Goal: Find contact information: Find contact information

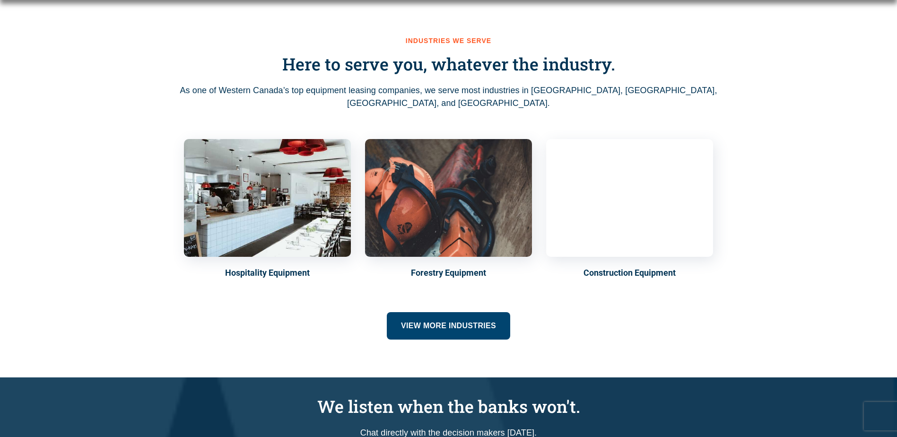
scroll to position [236, 0]
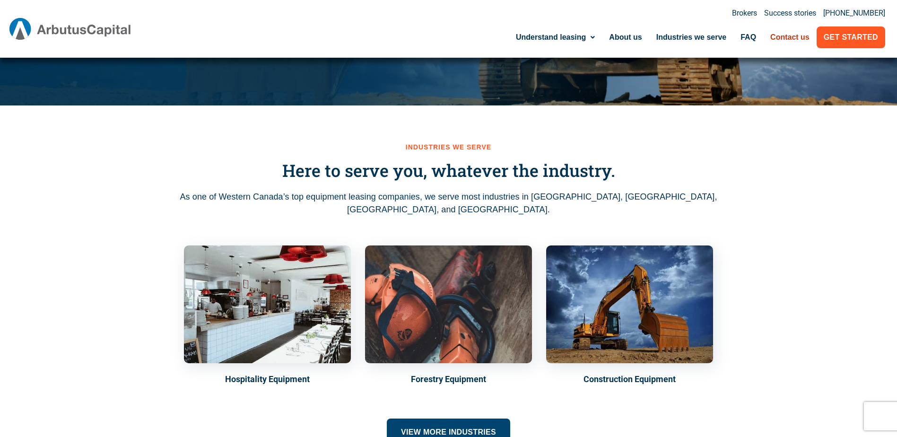
click at [782, 40] on link "Contact us" at bounding box center [789, 37] width 53 height 22
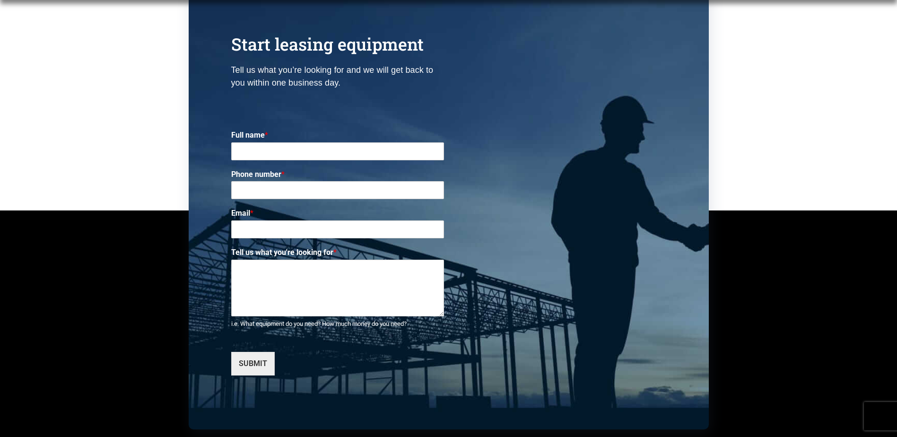
scroll to position [3387, 0]
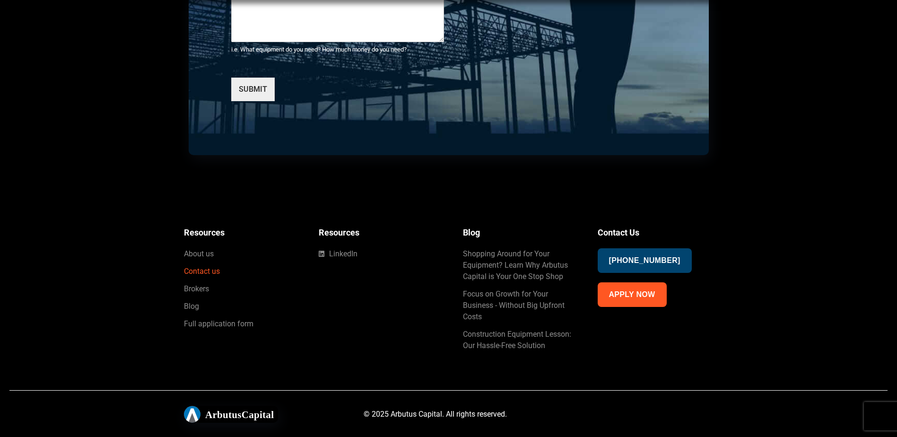
click at [207, 266] on span "Contact us" at bounding box center [202, 271] width 36 height 11
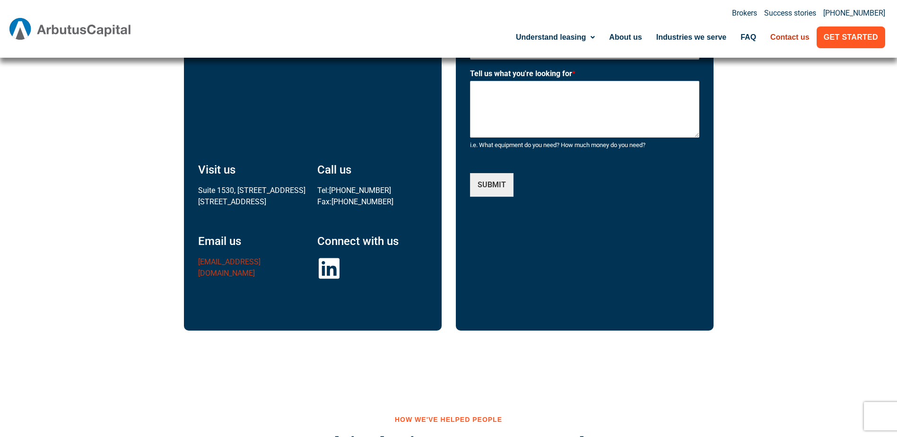
scroll to position [520, 0]
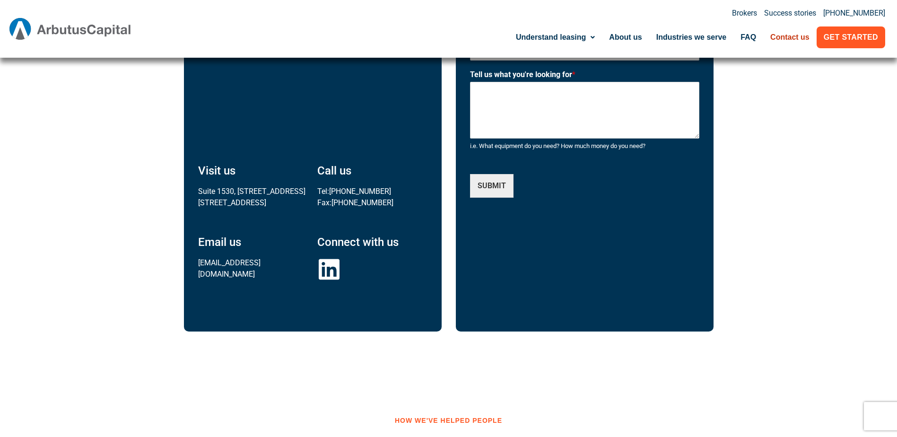
drag, startPoint x: 293, startPoint y: 247, endPoint x: 188, endPoint y: 246, distance: 105.0
click at [188, 246] on div "Vancouver, Canada Visit us Suite 1530, 355 Burrard St. Vancouver, BC V6C 2G8 Ca…" at bounding box center [313, 97] width 258 height 467
drag, startPoint x: 188, startPoint y: 246, endPoint x: 225, endPoint y: 247, distance: 37.4
copy link "lease@arbutuscapital.com"
